Goal: Feedback & Contribution: Leave review/rating

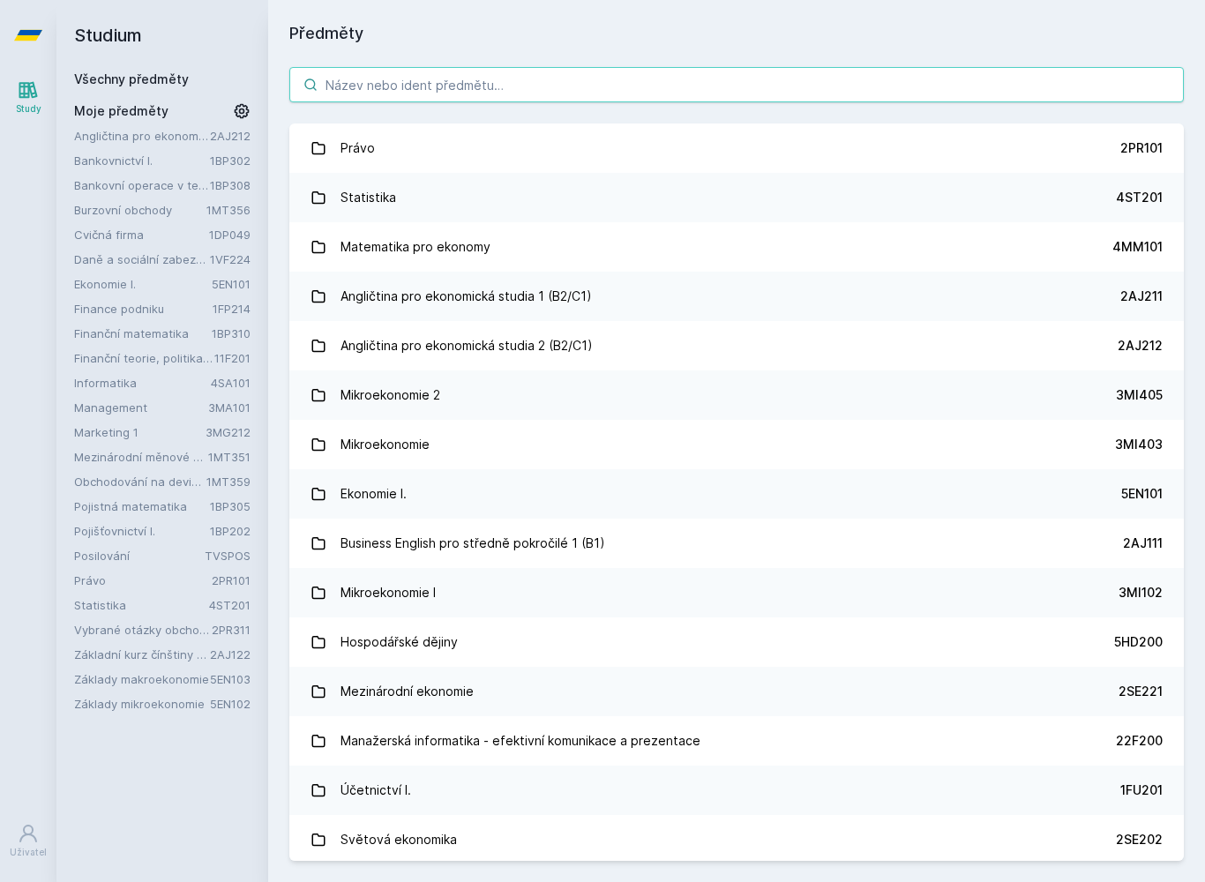
click at [709, 86] on input "search" at bounding box center [736, 84] width 894 height 35
click at [1005, 79] on input "search" at bounding box center [736, 84] width 894 height 35
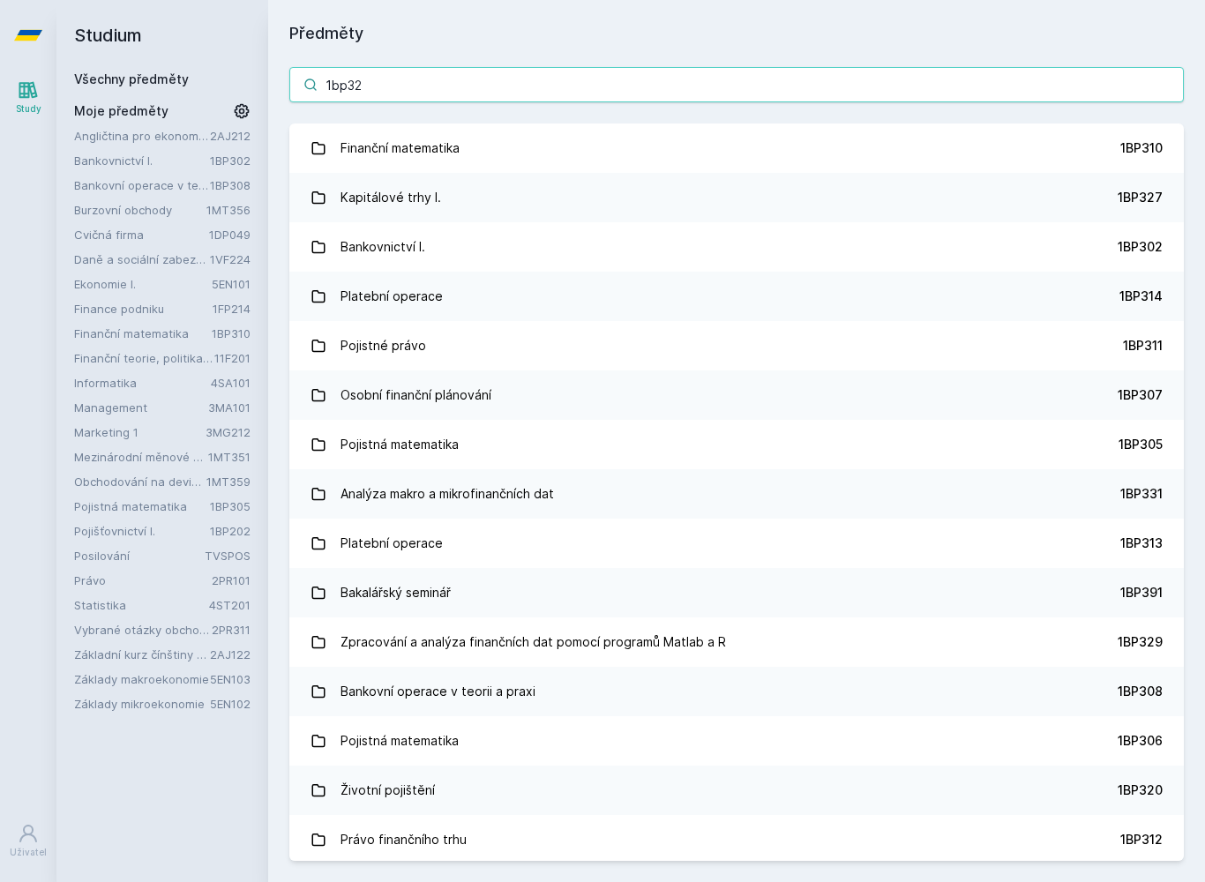
type input "1bp328"
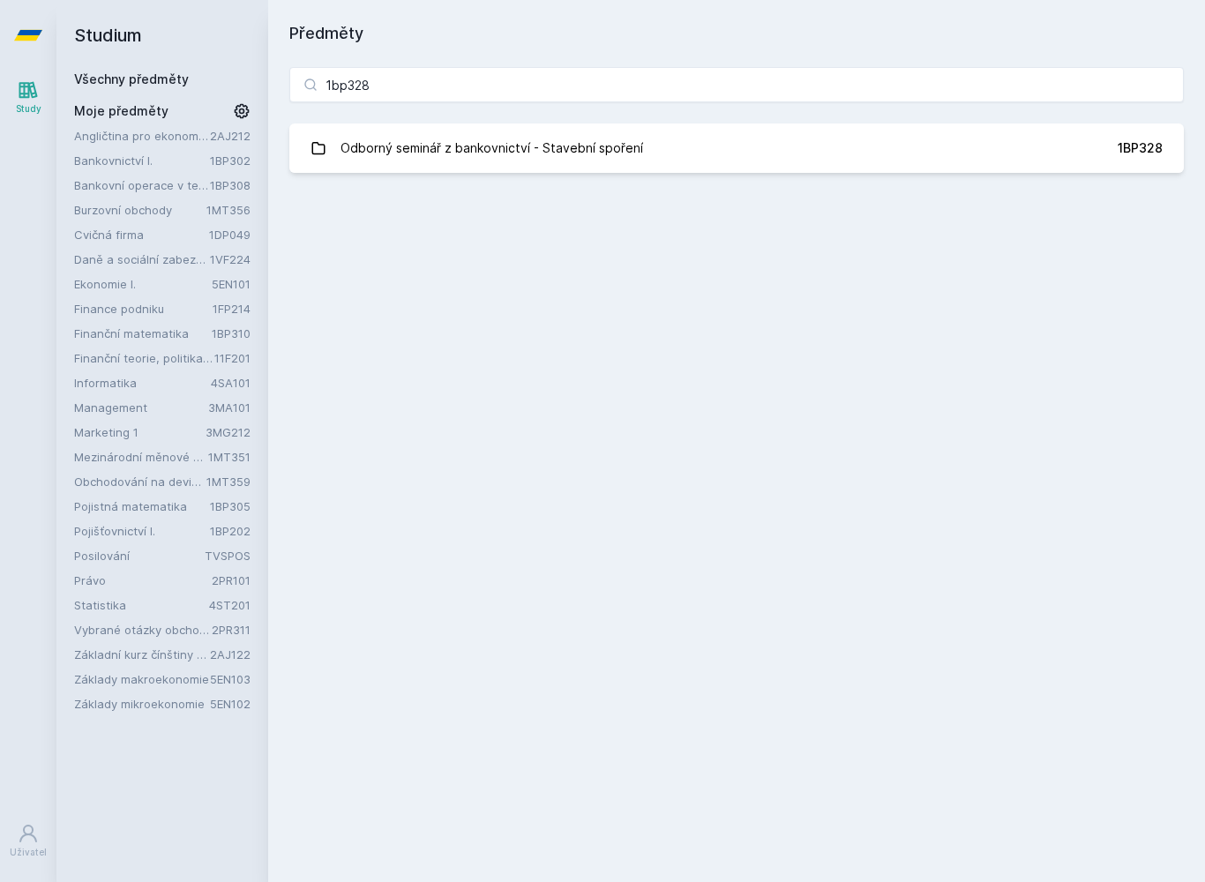
click at [363, 143] on div "Odborný seminář z bankovnictví - Stavební spoření" at bounding box center [491, 148] width 302 height 35
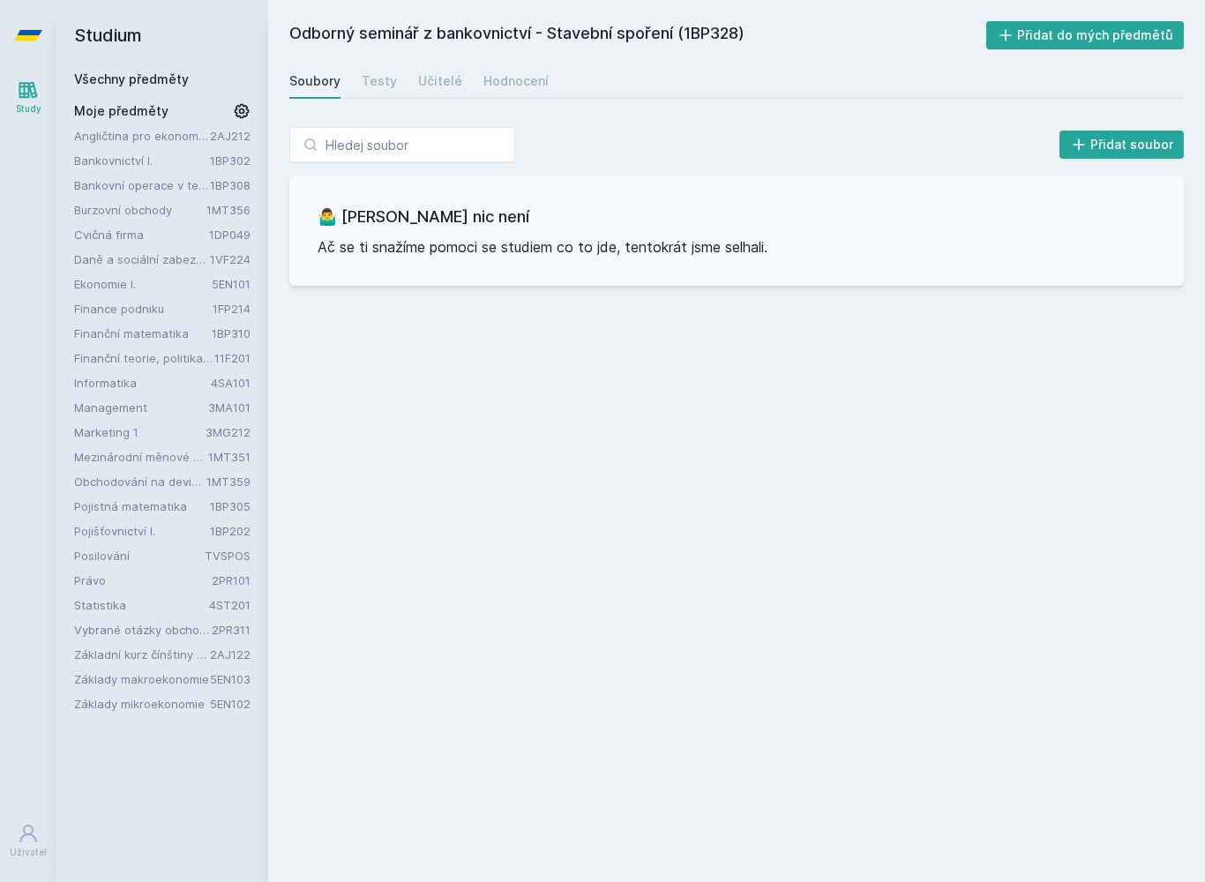
click at [373, 82] on div "Testy" at bounding box center [379, 81] width 35 height 18
click at [441, 81] on div "Učitelé" at bounding box center [440, 81] width 44 height 18
click at [504, 67] on link "Hodnocení" at bounding box center [515, 80] width 65 height 35
click at [436, 89] on div "Učitelé" at bounding box center [440, 81] width 44 height 18
click at [386, 80] on div "Testy" at bounding box center [379, 81] width 35 height 18
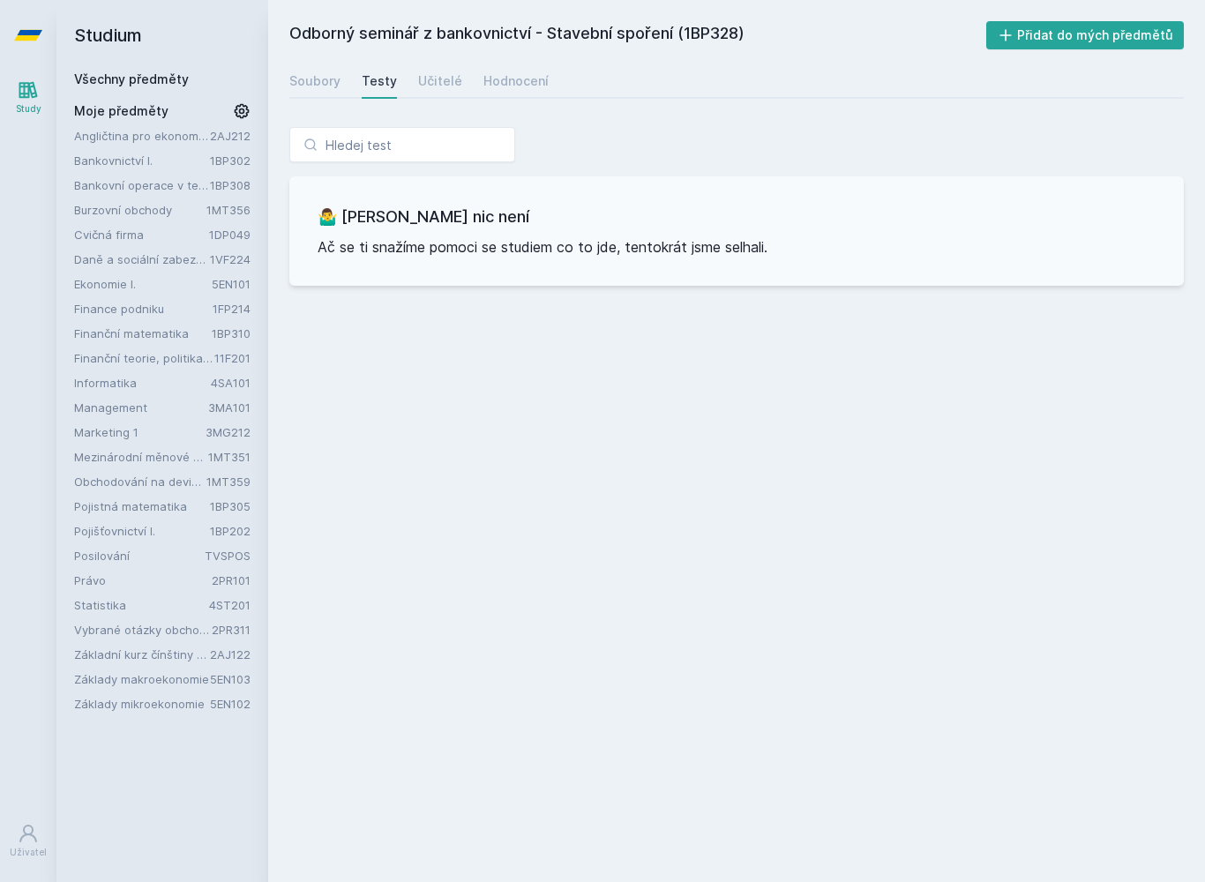
click at [332, 71] on link "Soubory" at bounding box center [314, 80] width 51 height 35
click at [512, 91] on link "Hodnocení" at bounding box center [515, 80] width 65 height 35
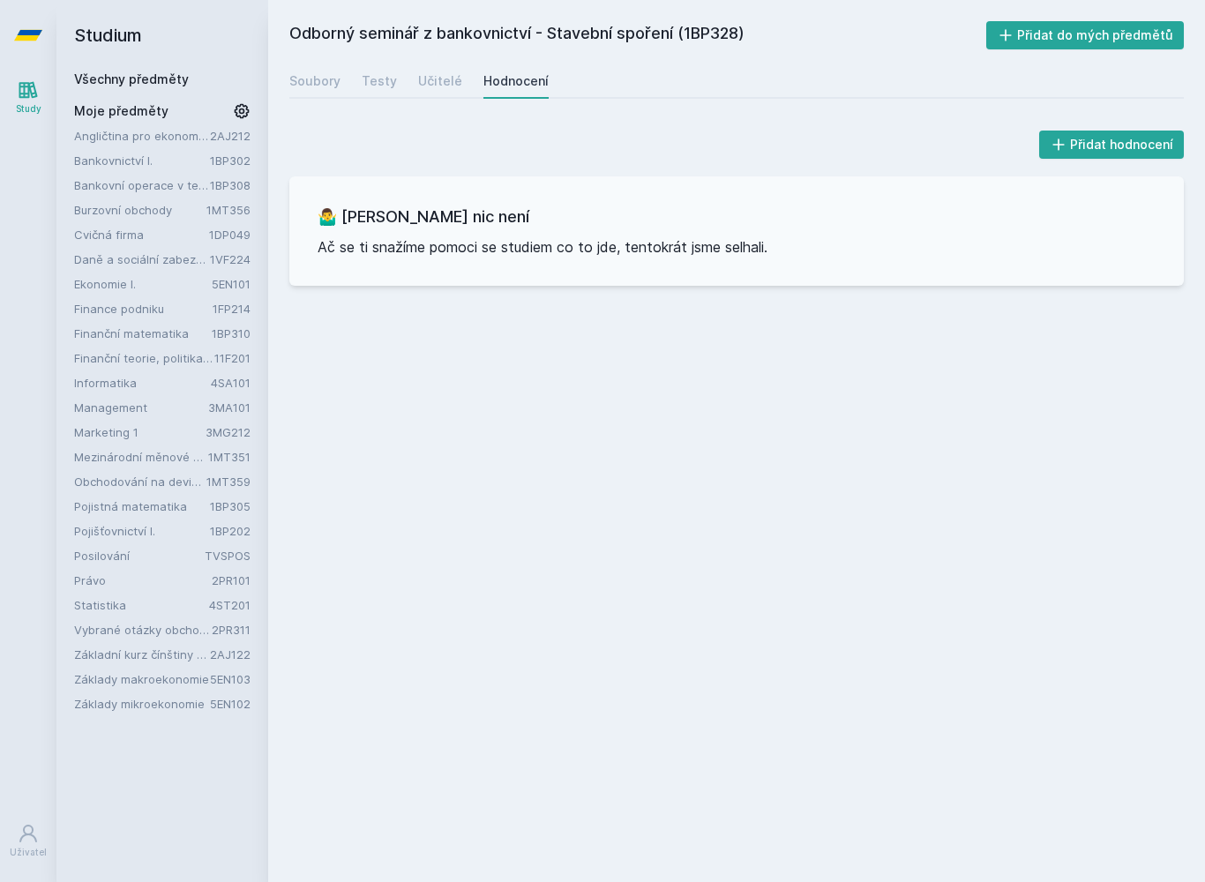
click at [1124, 145] on button "Přidat hodnocení" at bounding box center [1111, 145] width 145 height 28
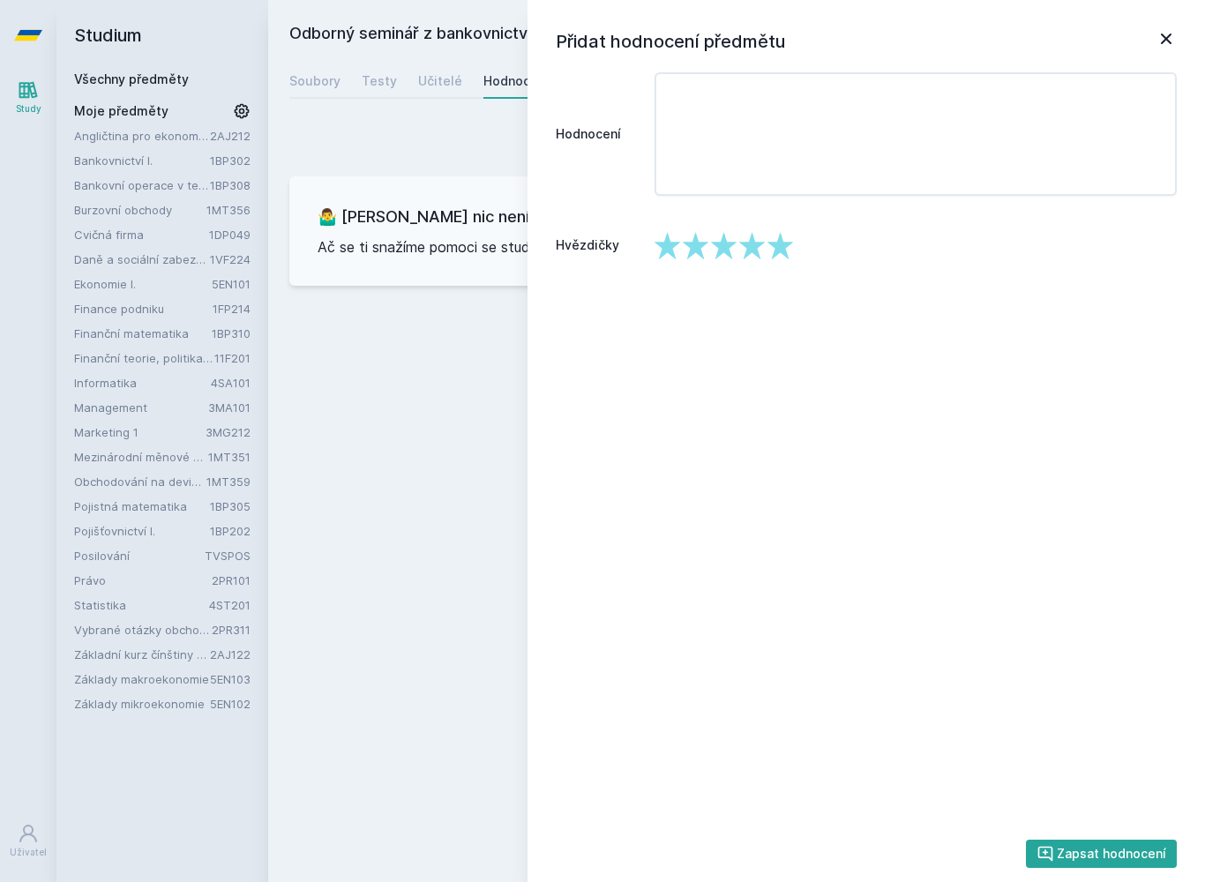
click at [1164, 43] on icon at bounding box center [1165, 38] width 21 height 21
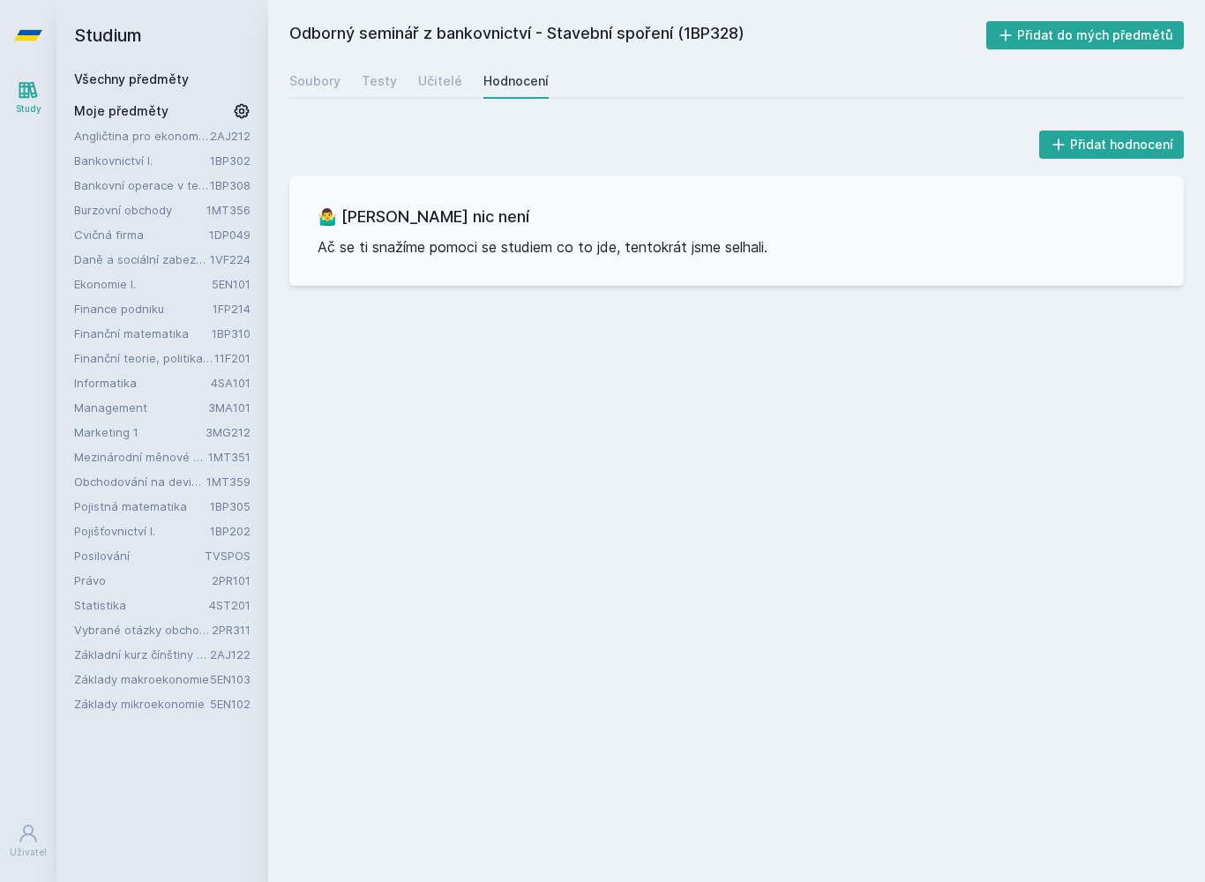
click at [25, 32] on icon at bounding box center [28, 35] width 28 height 11
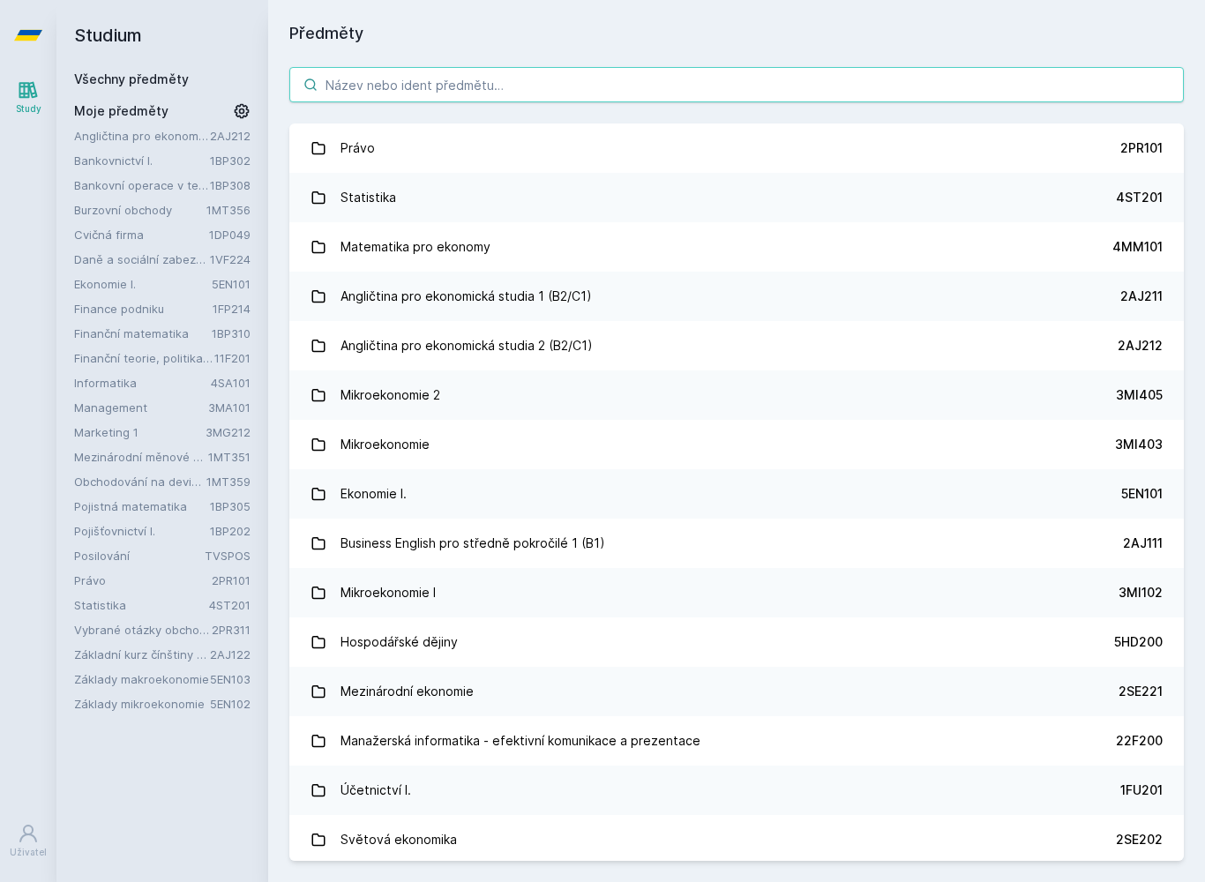
click at [1013, 70] on input "search" at bounding box center [736, 84] width 894 height 35
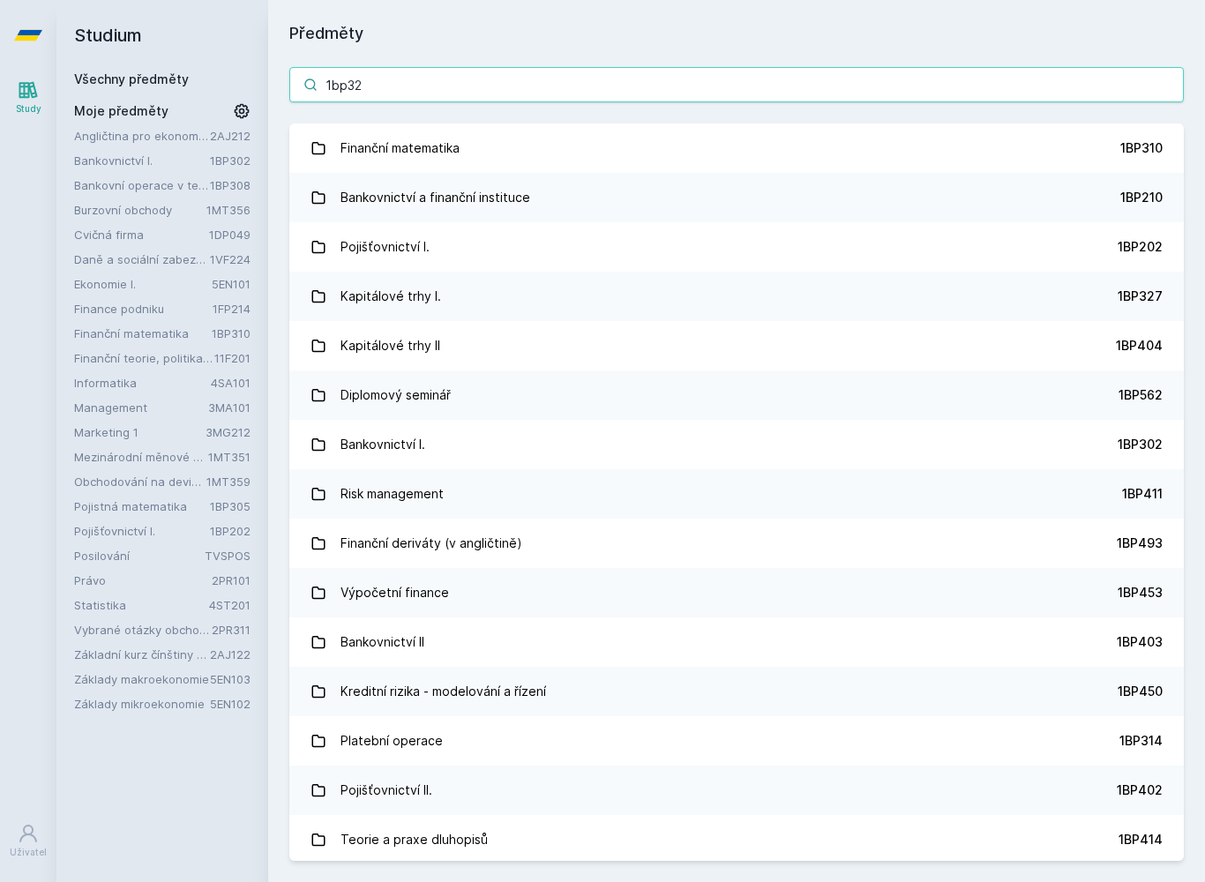
type input "1bp328"
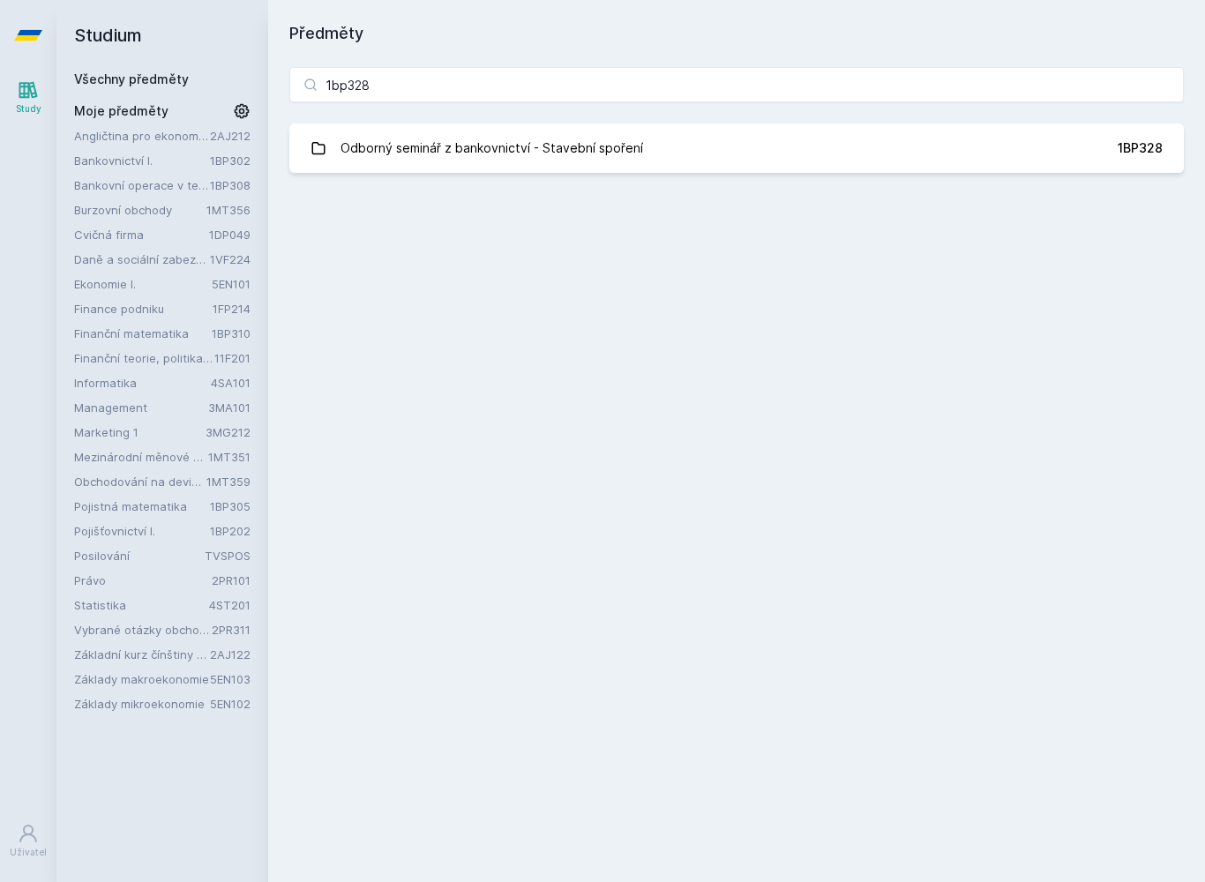
click at [351, 156] on div "Odborný seminář z bankovnictví - Stavební spoření" at bounding box center [491, 148] width 302 height 35
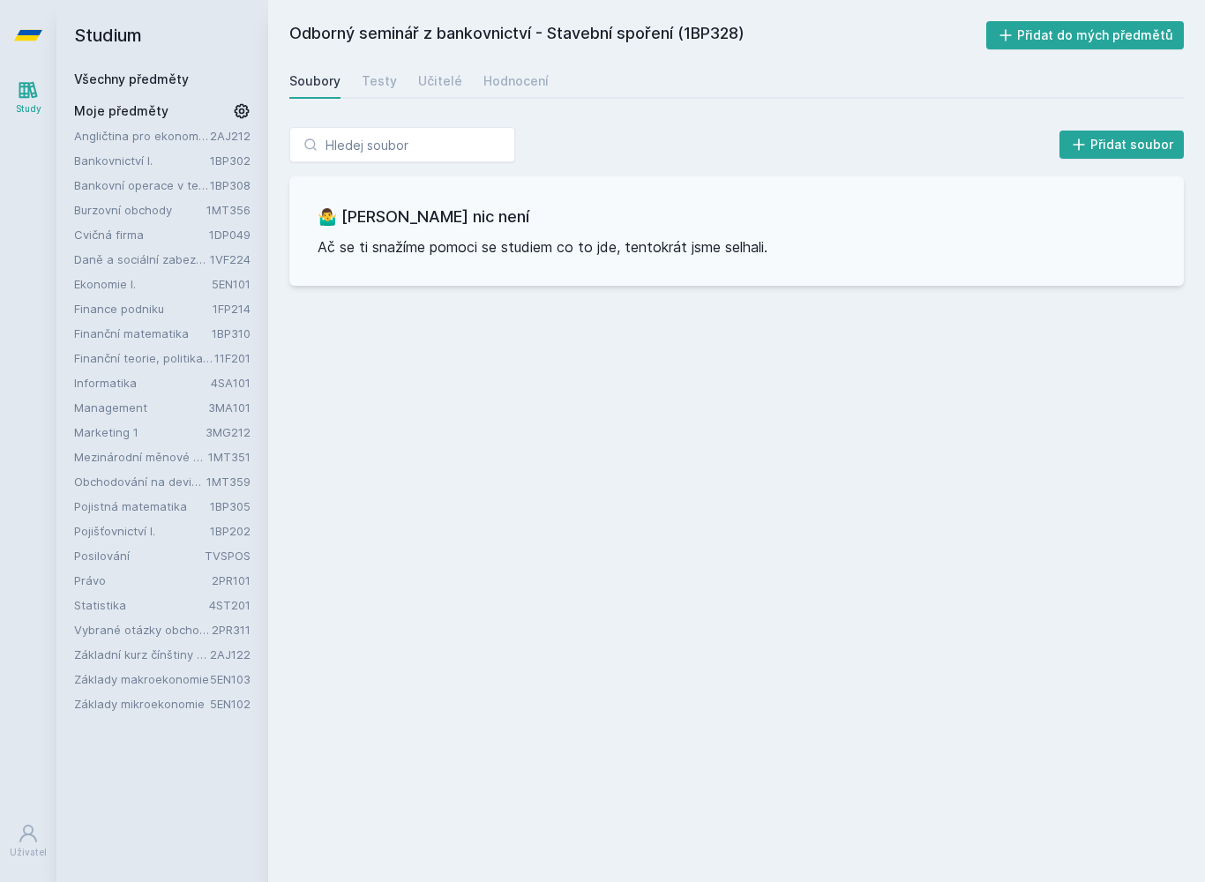
click at [525, 92] on link "Hodnocení" at bounding box center [515, 80] width 65 height 35
